Goal: Task Accomplishment & Management: Manage account settings

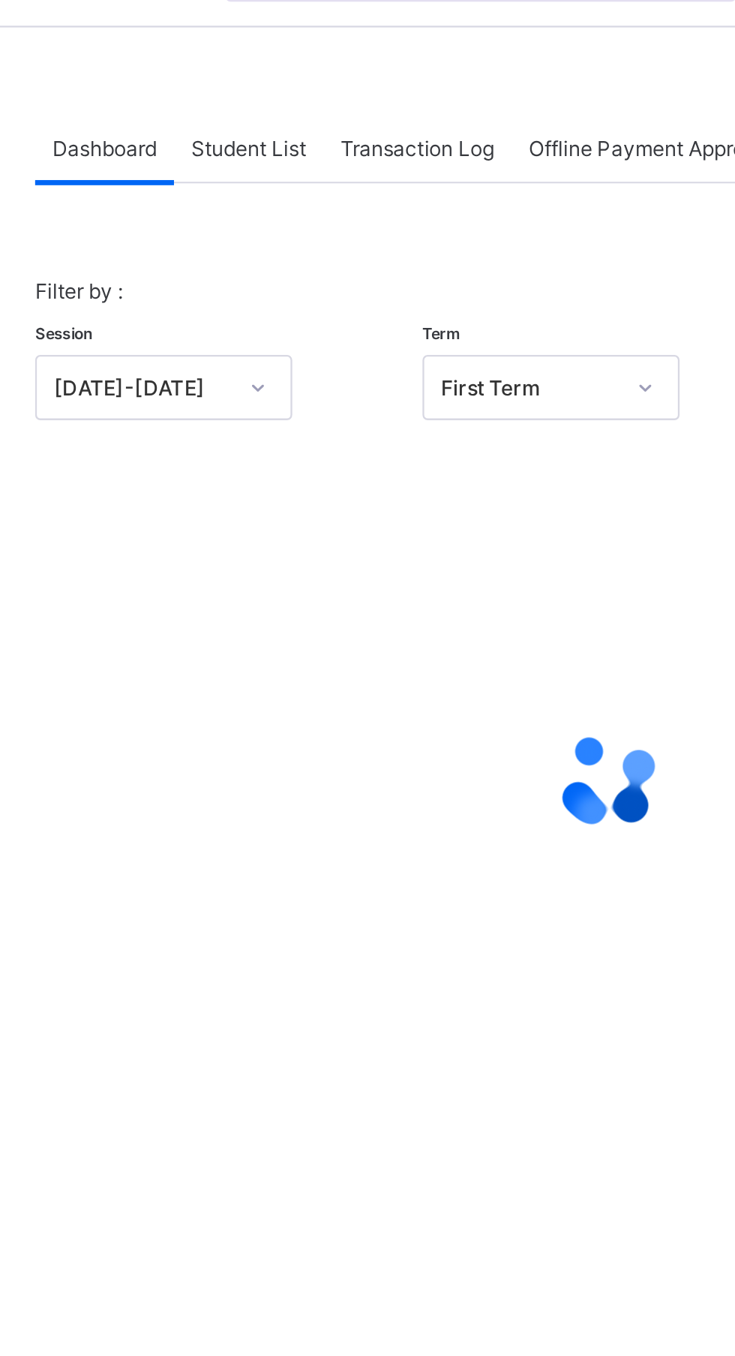
click at [395, 155] on div "Filter by : Session [DATE]-[DATE] Term First Term" at bounding box center [457, 201] width 501 height 92
click at [393, 164] on div "Filter by : Session [DATE]-[DATE] Term First Term" at bounding box center [457, 201] width 501 height 92
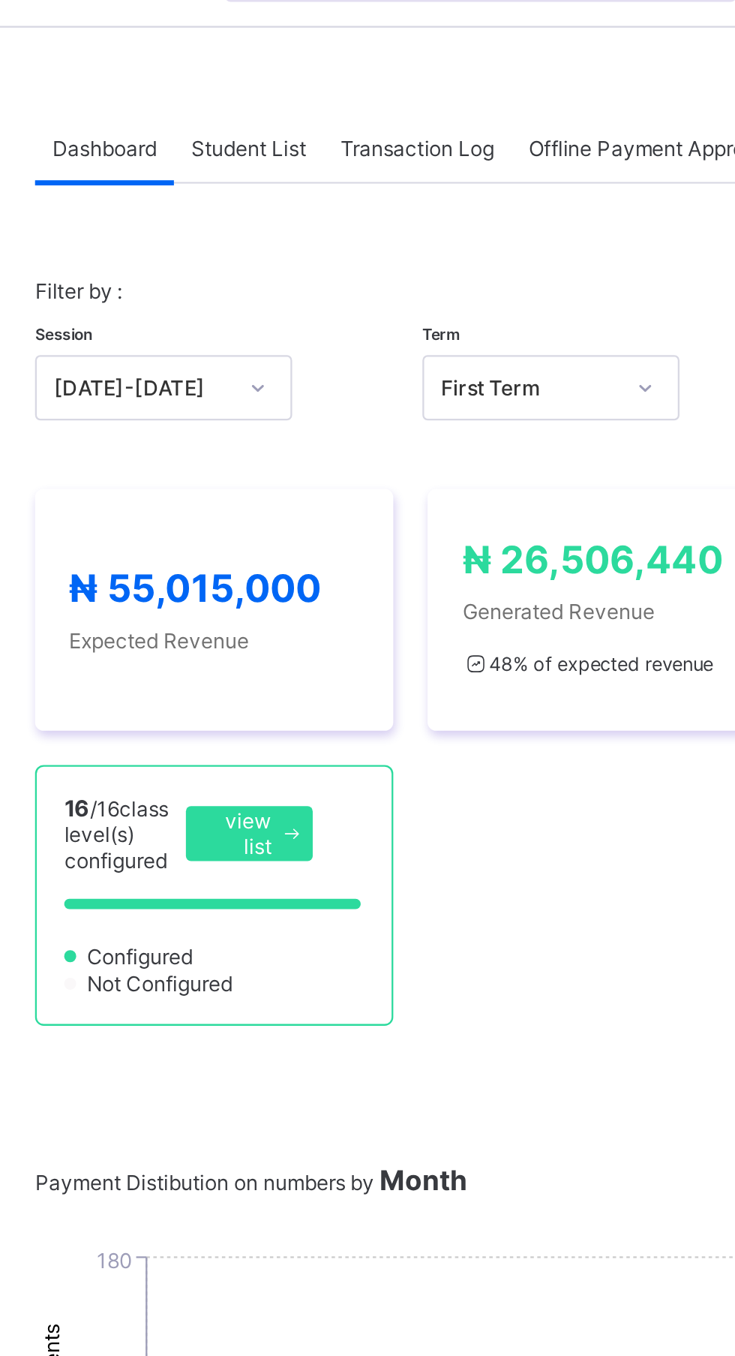
click at [299, 107] on span "Student List" at bounding box center [300, 112] width 50 height 11
click at [305, 108] on span "Student List" at bounding box center [300, 112] width 50 height 11
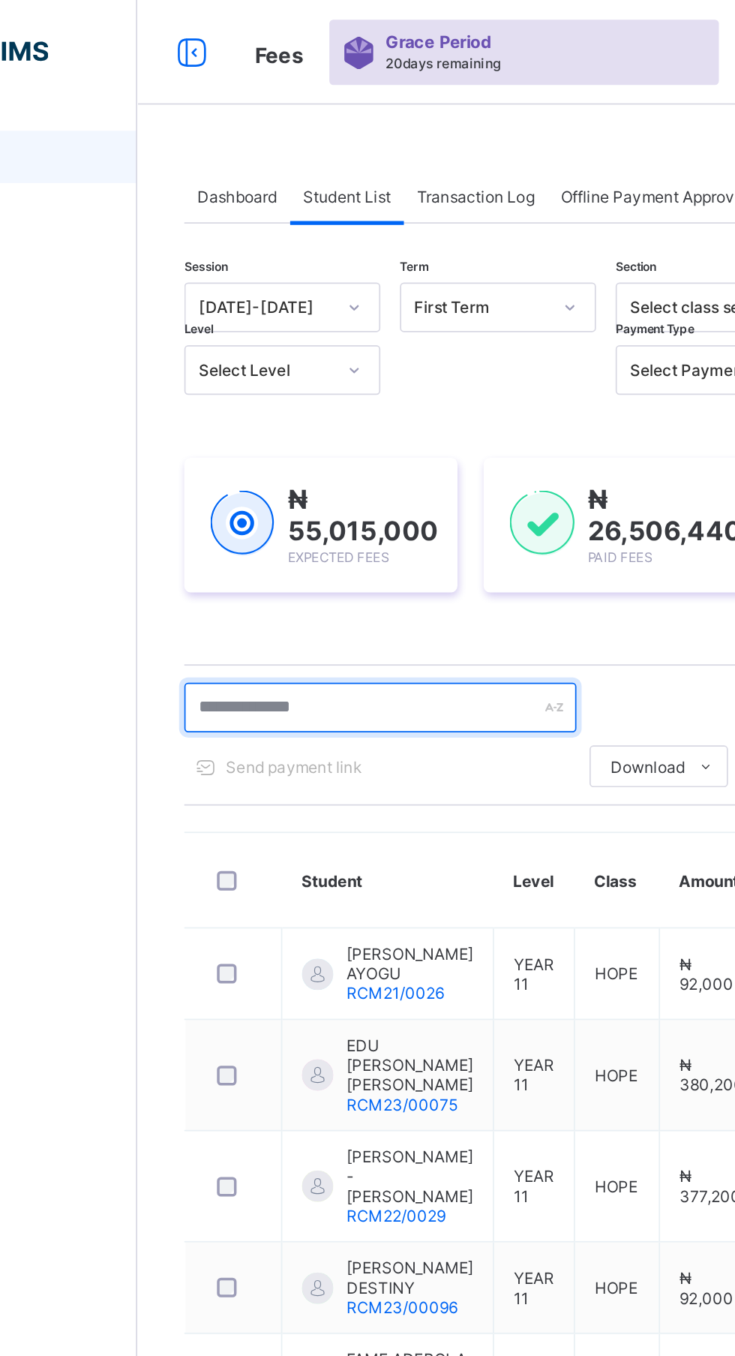
click at [297, 407] on input "text" at bounding box center [319, 406] width 225 height 29
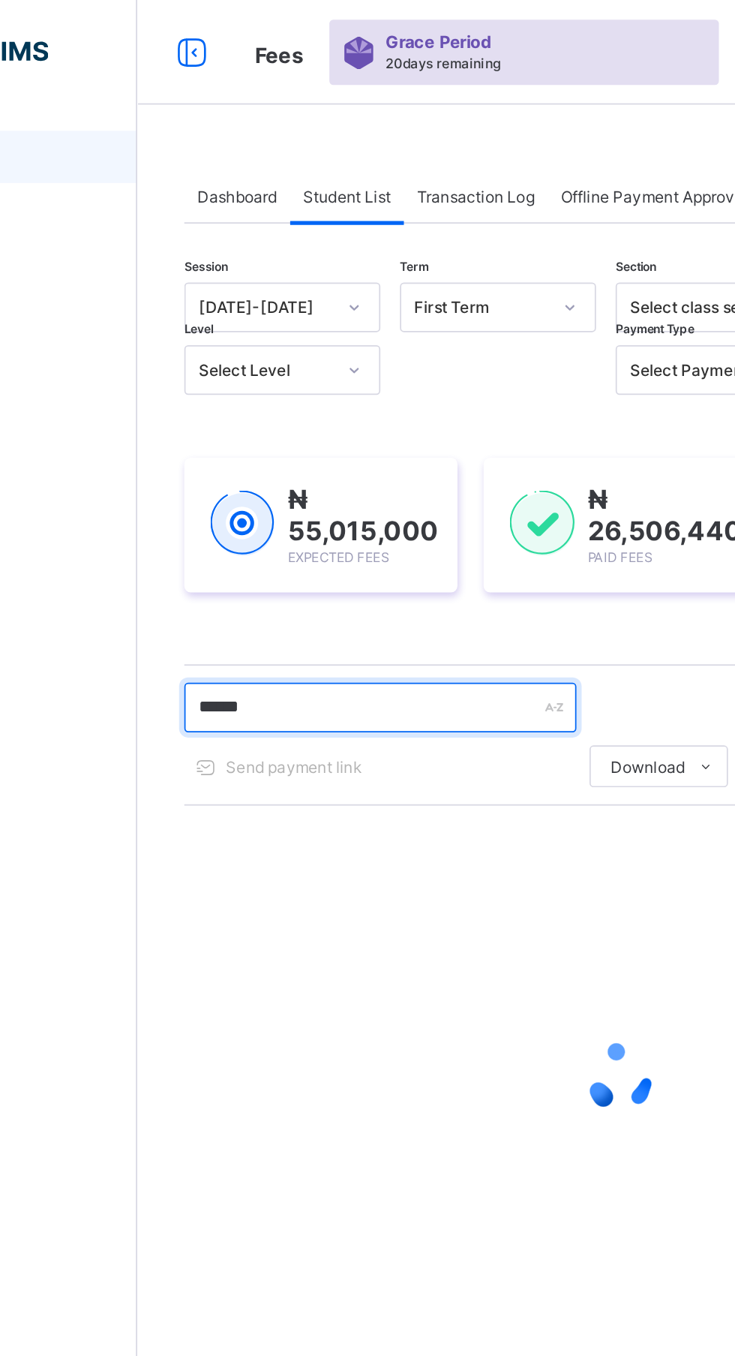
type input "*******"
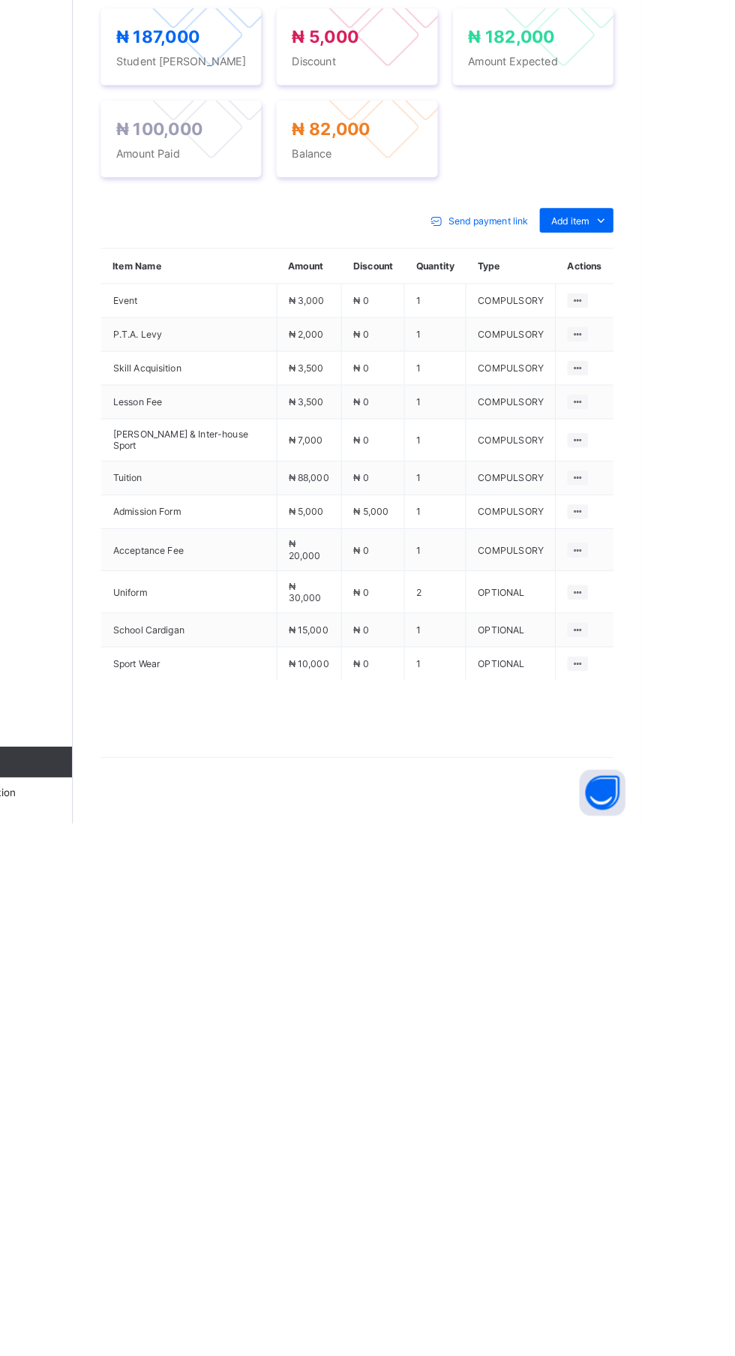
click at [663, 772] on span "Add item" at bounding box center [665, 766] width 37 height 11
click at [0, 0] on div "Optional items" at bounding box center [0, 0] width 0 height 0
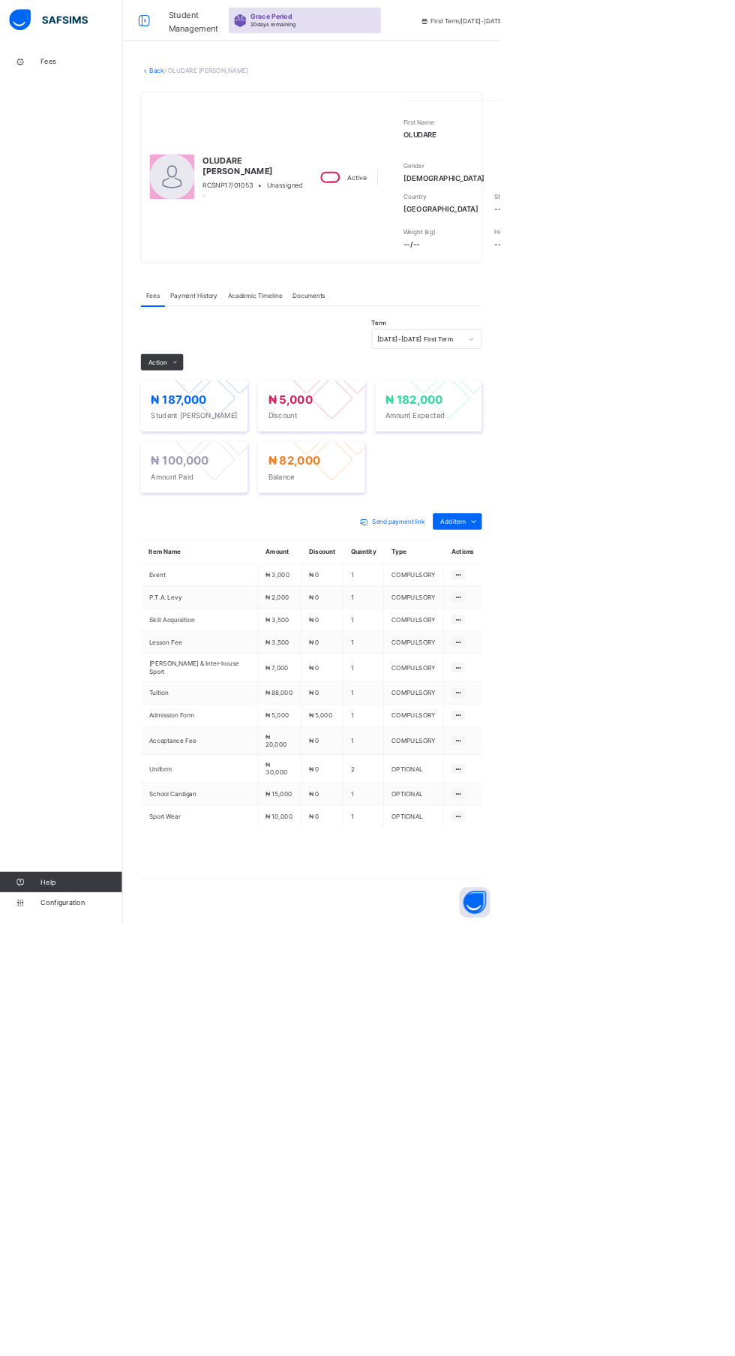
click at [734, 1355] on html "Student Management Grace Period 20 days remaining First Term / [DATE]-[DATE] [D…" at bounding box center [367, 687] width 735 height 1374
